Goal: Information Seeking & Learning: Learn about a topic

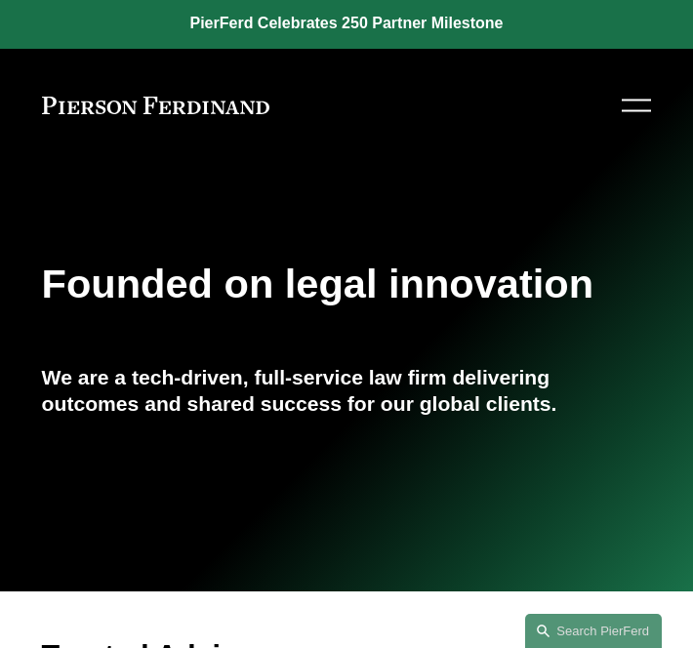
click at [619, 103] on button "Open Menu Close Menu" at bounding box center [633, 106] width 35 height 36
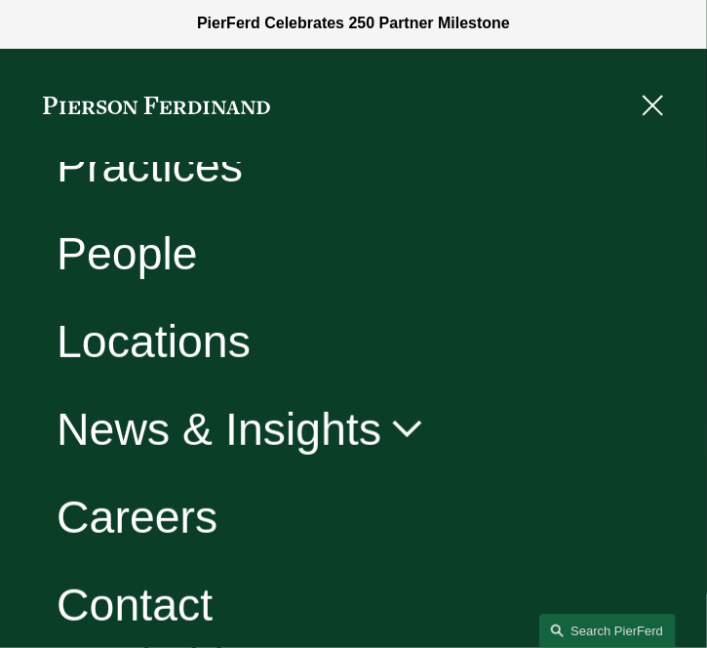
scroll to position [137, 0]
click at [146, 588] on link "Contact" at bounding box center [135, 603] width 156 height 45
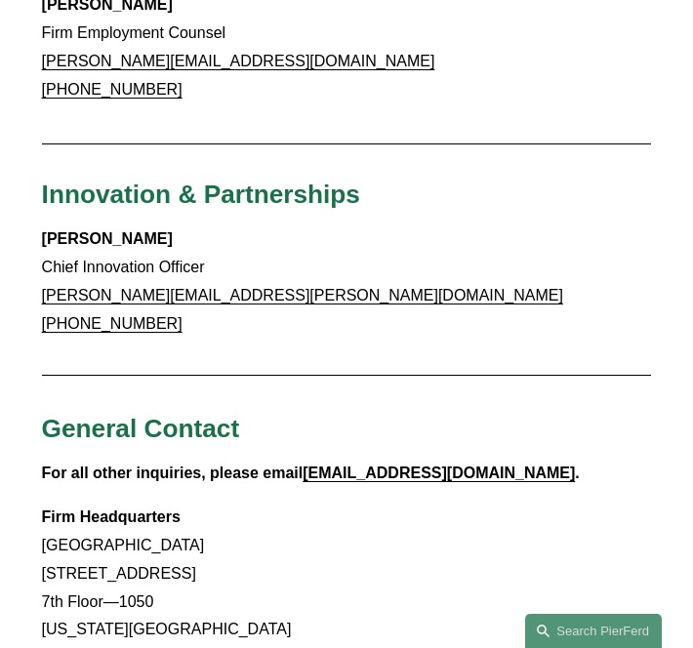
scroll to position [3635, 0]
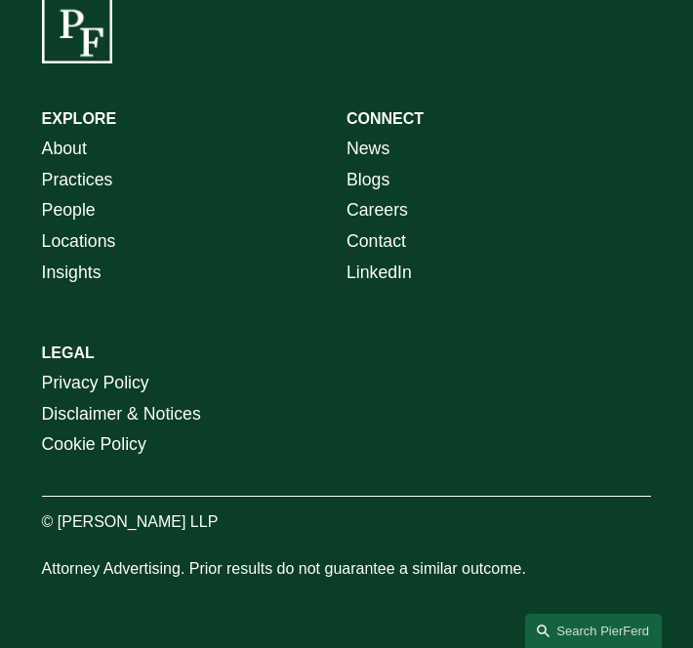
click at [95, 243] on link "Locations" at bounding box center [79, 241] width 74 height 31
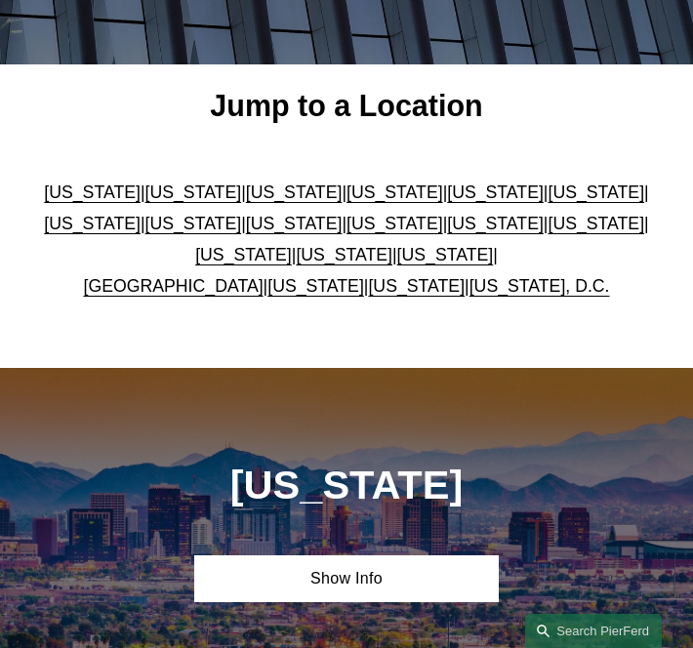
scroll to position [376, 0]
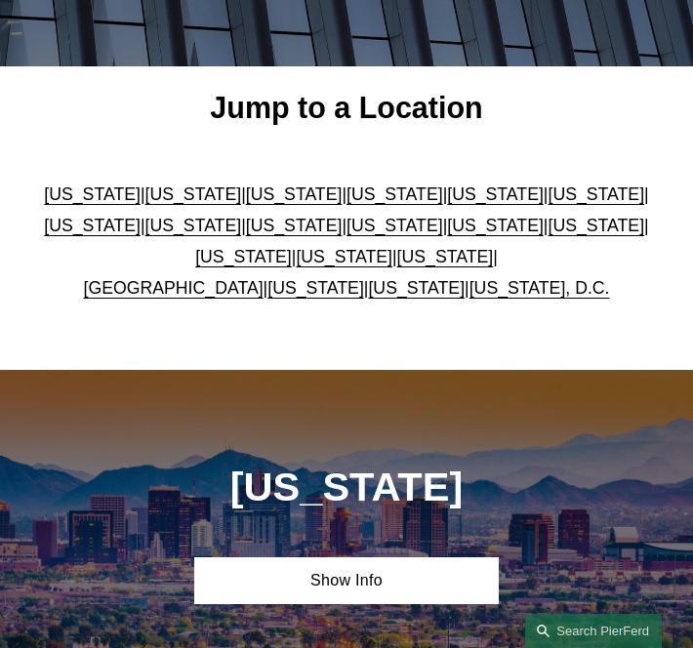
click at [179, 290] on link "United Kingdom" at bounding box center [173, 288] width 180 height 20
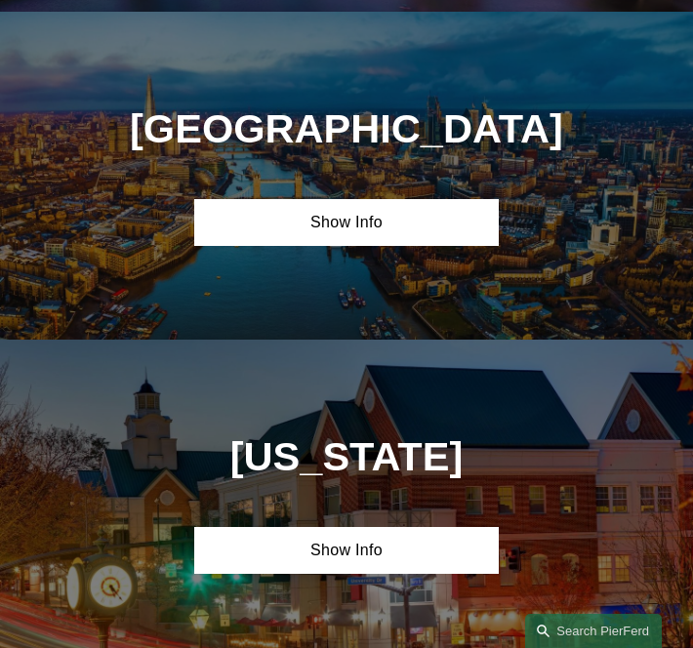
scroll to position [5617, 0]
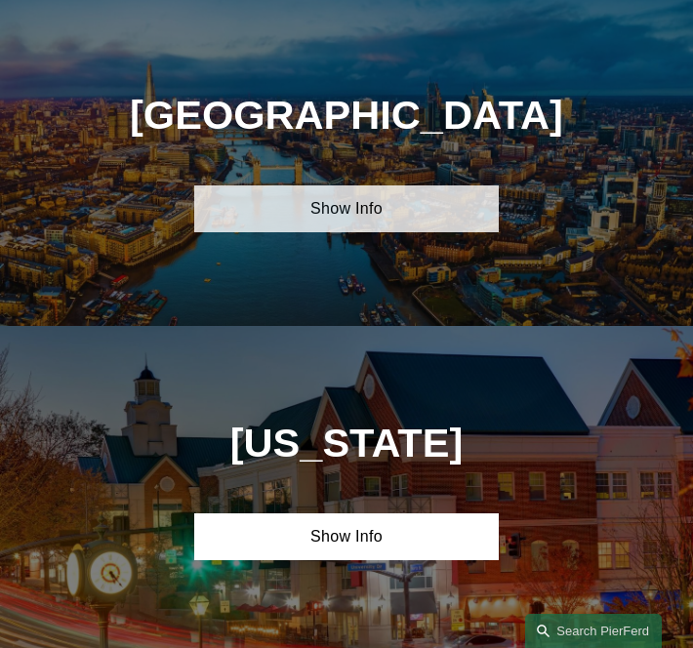
click at [284, 207] on link "Show Info" at bounding box center [346, 208] width 304 height 47
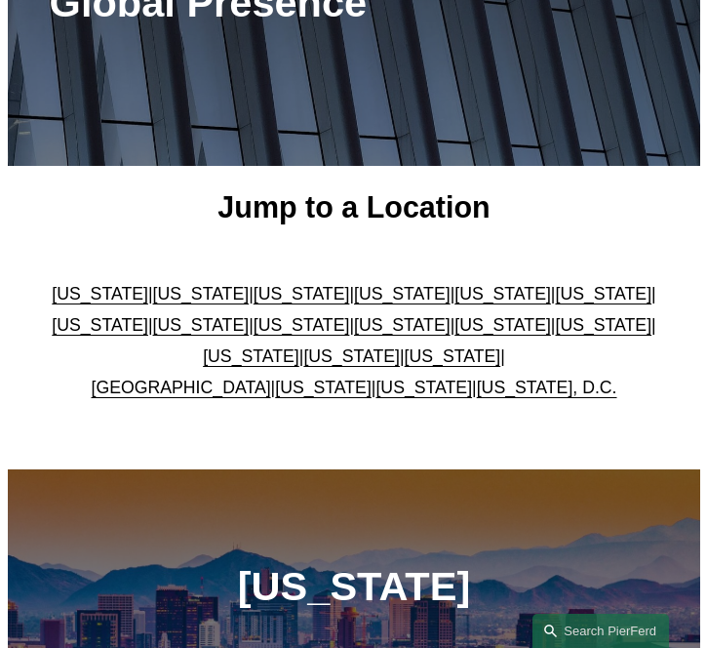
scroll to position [0, 0]
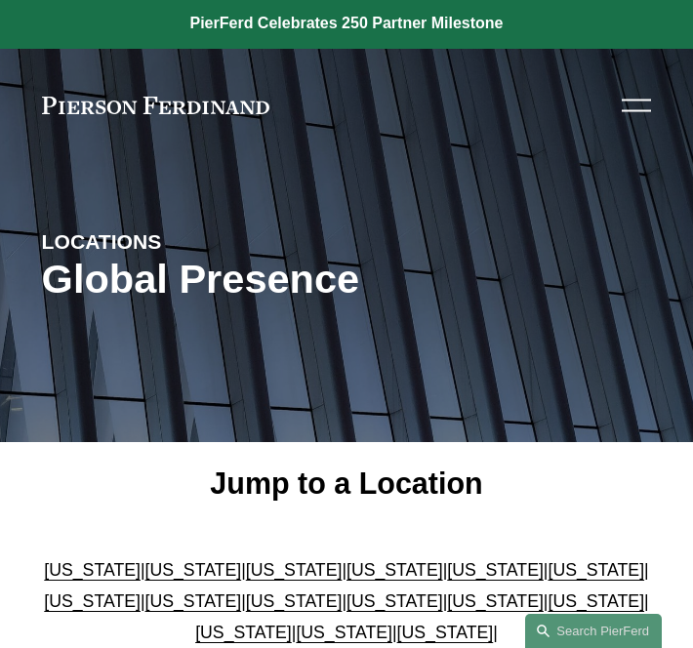
drag, startPoint x: 642, startPoint y: 126, endPoint x: 632, endPoint y: 109, distance: 19.2
click at [632, 109] on div "Skip to Content About Practices People Locations" at bounding box center [346, 106] width 693 height 114
click at [632, 110] on div at bounding box center [635, 111] width 29 height 2
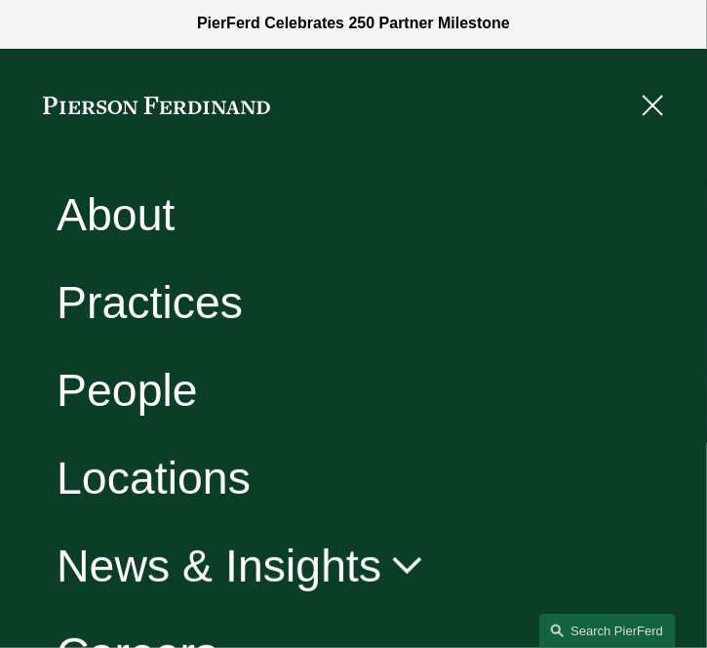
click at [140, 375] on link "People" at bounding box center [127, 389] width 141 height 45
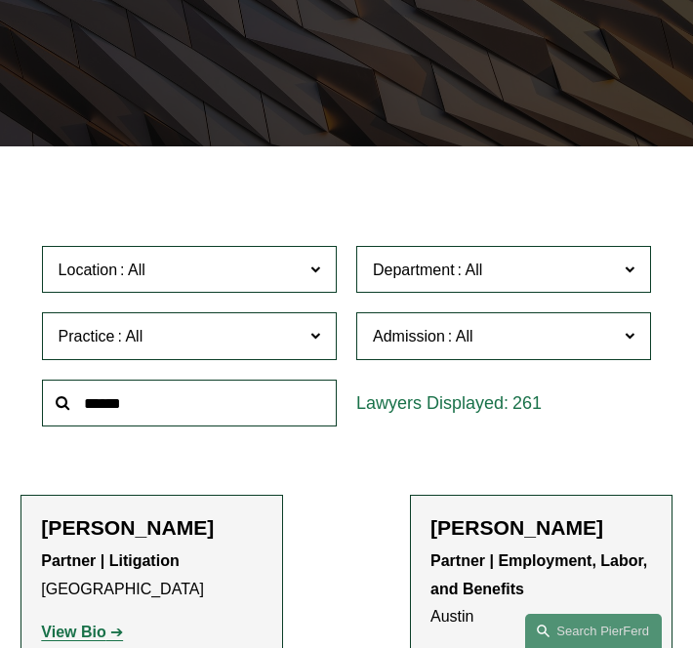
scroll to position [341, 0]
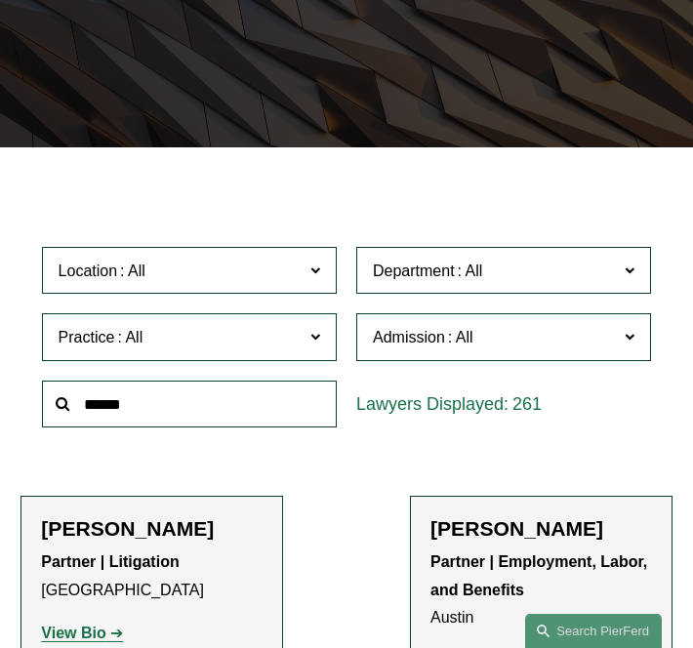
click at [460, 265] on span at bounding box center [470, 270] width 31 height 17
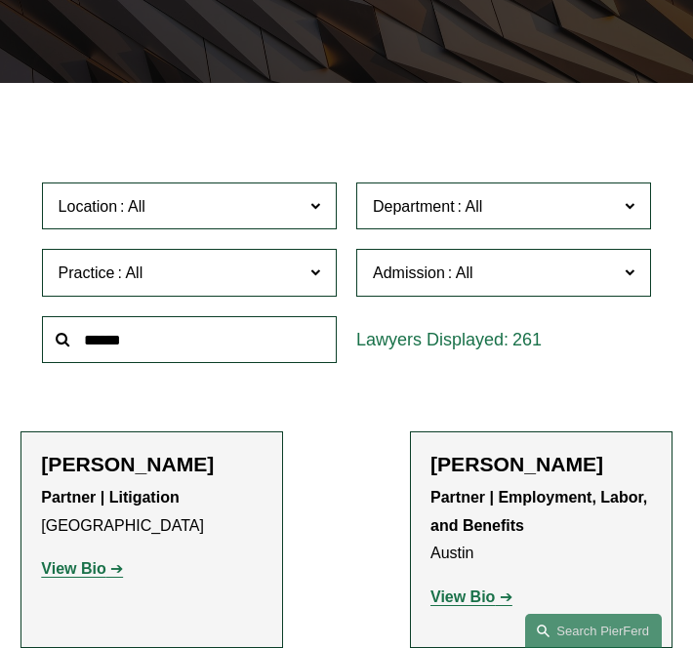
scroll to position [413, 0]
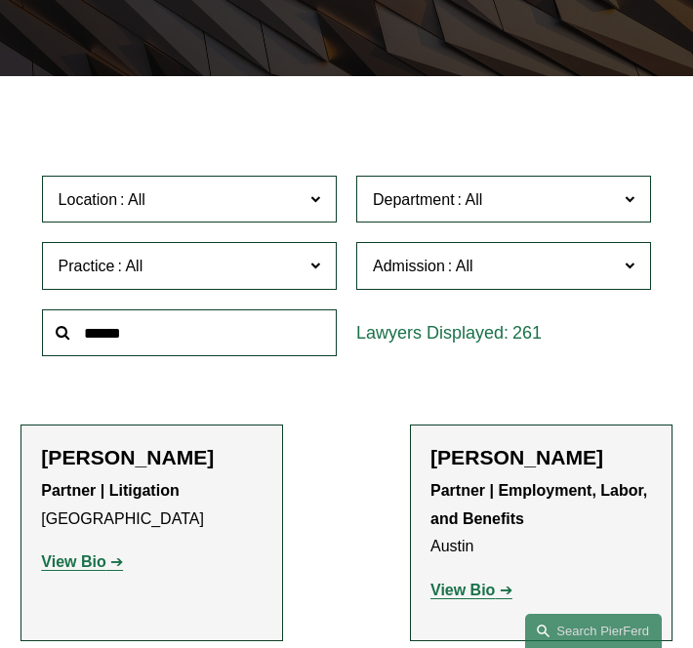
click at [194, 249] on label "Practice" at bounding box center [189, 266] width 295 height 48
click at [0, 0] on link "Cyber, Privacy & Technology" at bounding box center [0, 0] width 0 height 0
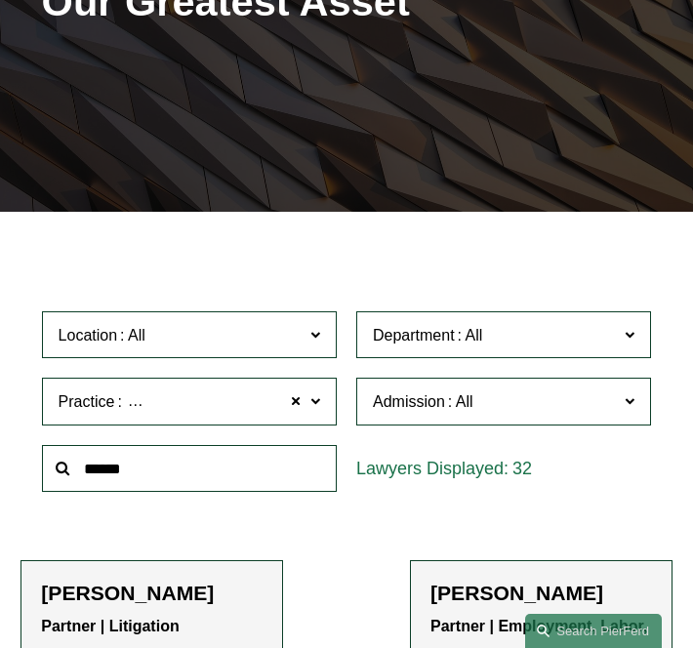
scroll to position [277, 0]
click at [224, 330] on span "Location" at bounding box center [181, 335] width 244 height 26
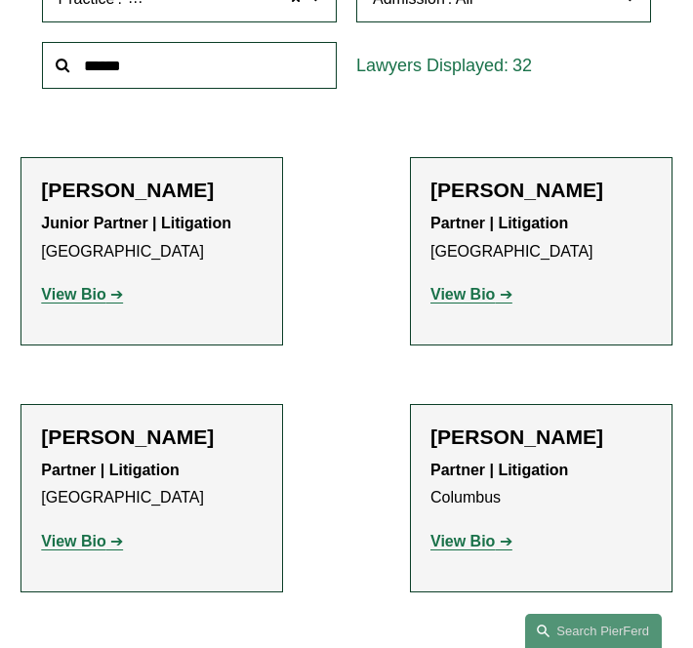
scroll to position [679, 0]
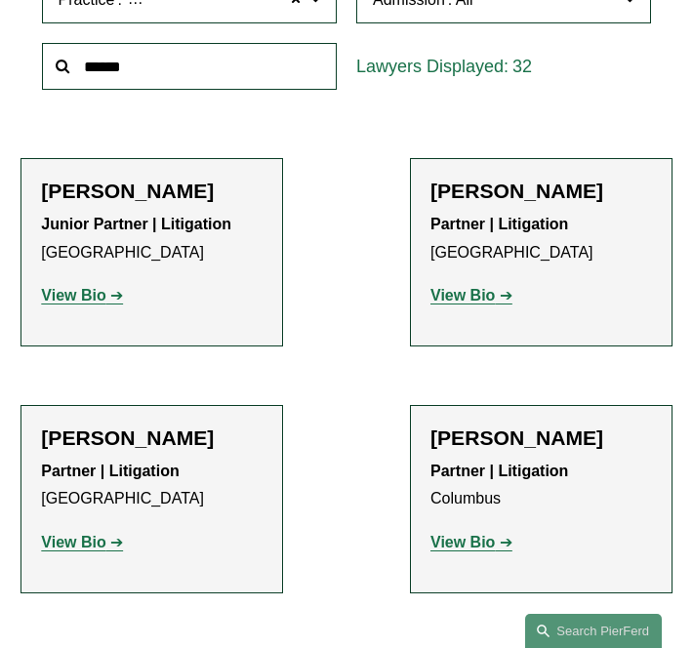
click at [0, 0] on link "[US_STATE], D.C." at bounding box center [0, 0] width 0 height 0
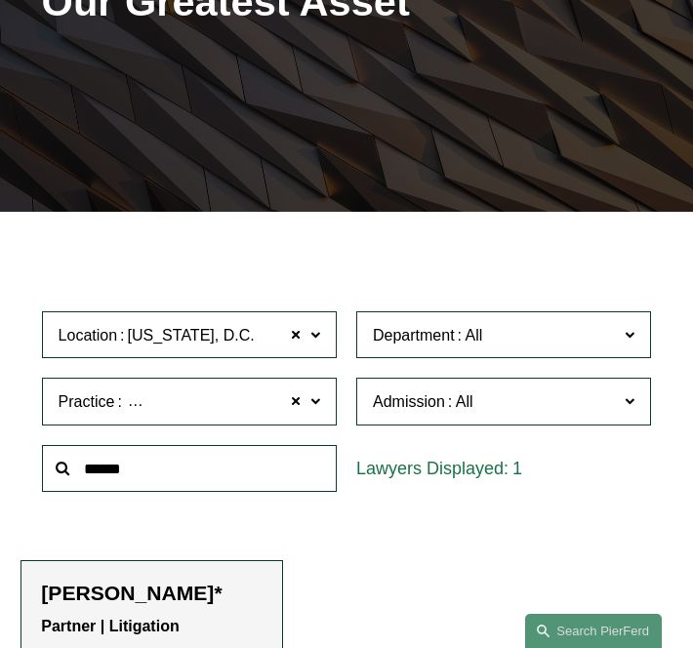
scroll to position [510, 0]
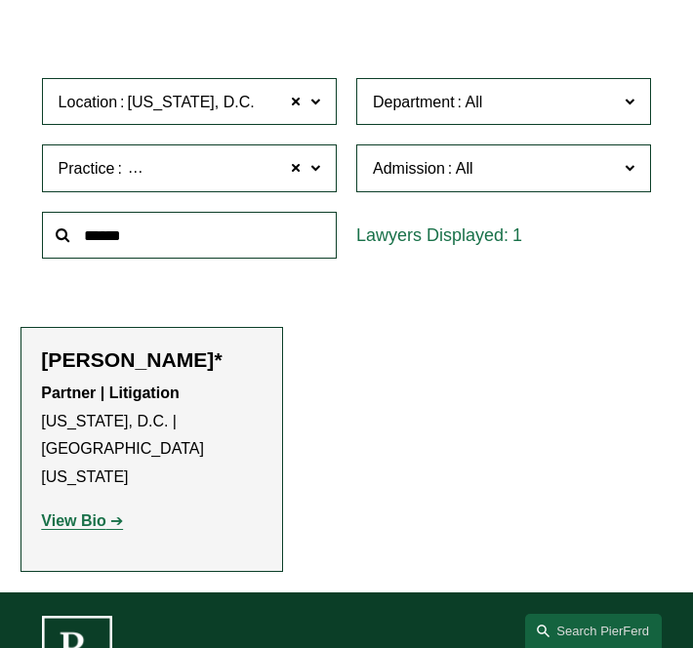
click at [92, 512] on strong "View Bio" at bounding box center [73, 520] width 64 height 17
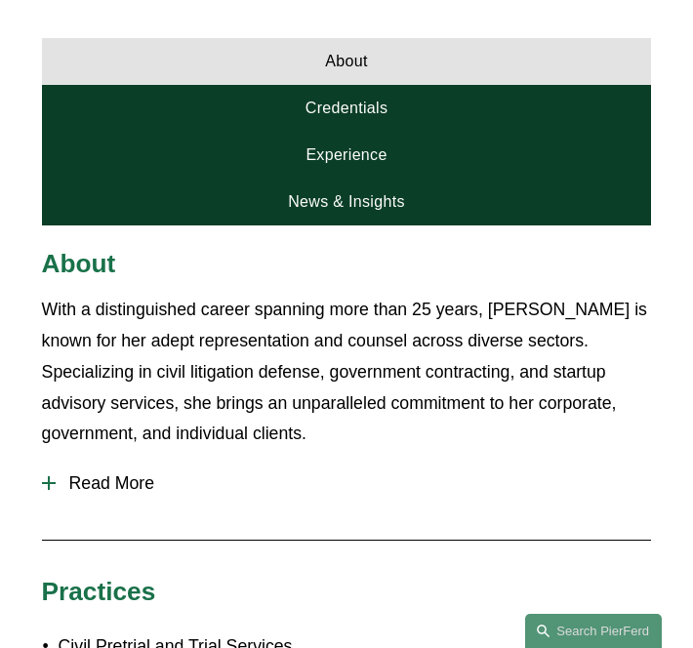
scroll to position [958, 0]
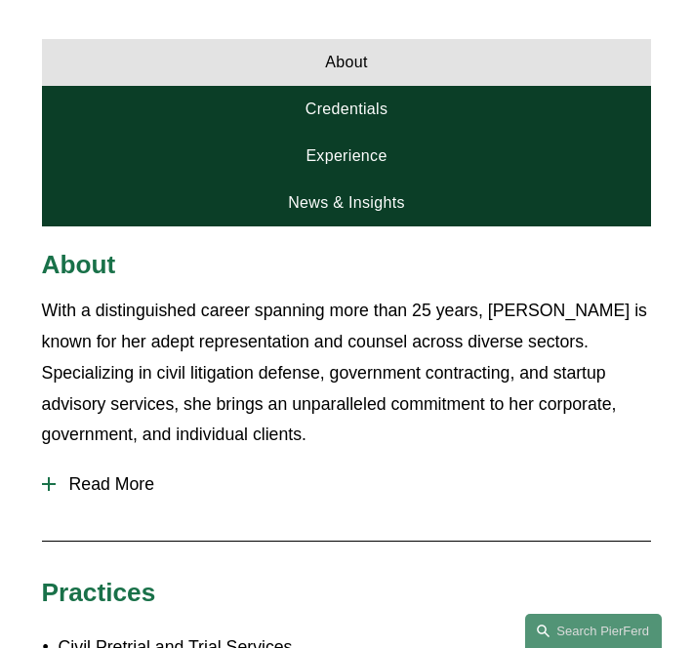
click at [113, 465] on button "Read More" at bounding box center [347, 485] width 610 height 50
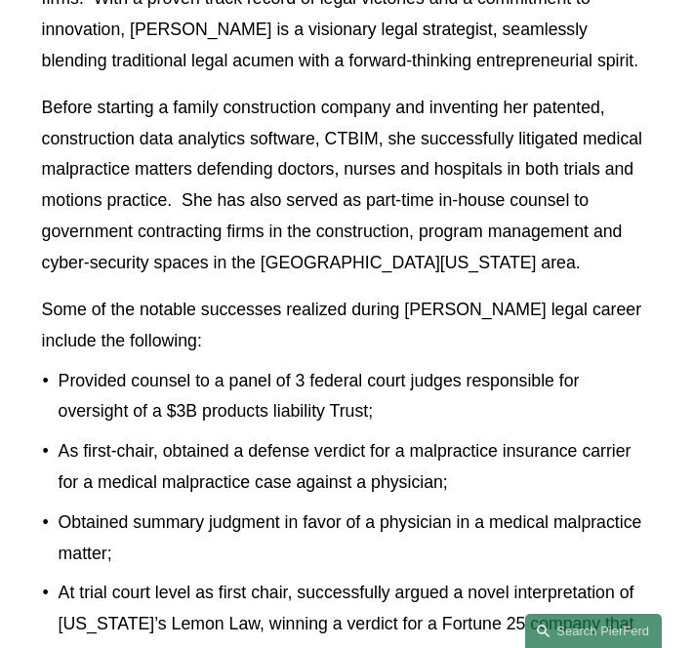
scroll to position [1702, 0]
